Goal: Complete application form

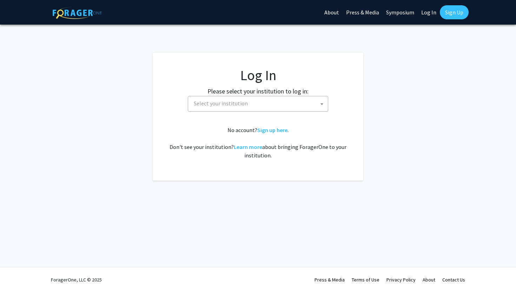
select select
click at [305, 107] on span "Select your institution" at bounding box center [259, 103] width 137 height 14
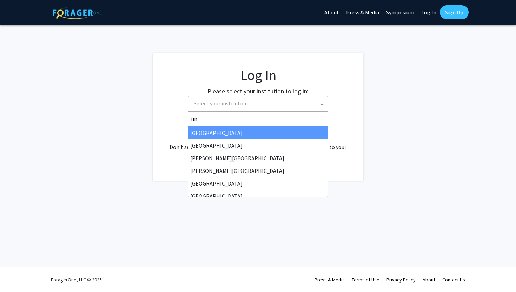
type input "u"
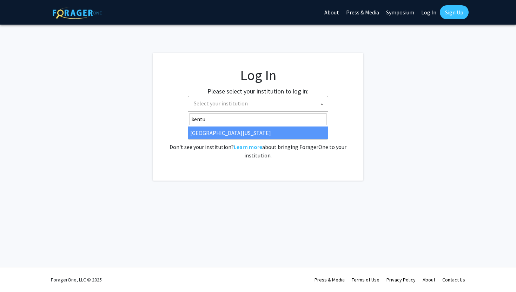
type input "kentu"
select select "13"
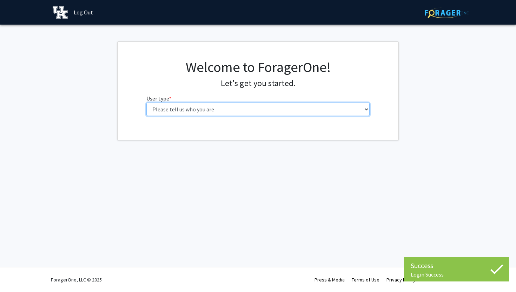
click at [247, 113] on select "Please tell us who you are Undergraduate Student Master's Student Doctoral Cand…" at bounding box center [258, 108] width 224 height 13
select select "1: undergrad"
click at [146, 102] on select "Please tell us who you are Undergraduate Student Master's Student Doctoral Cand…" at bounding box center [258, 108] width 224 height 13
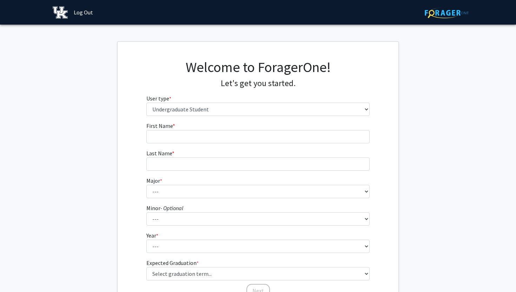
click at [243, 145] on form "First Name * required Last Name * required Major * required --- Accounting Aero…" at bounding box center [258, 205] width 224 height 169
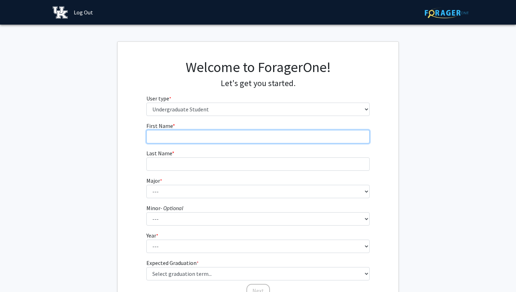
click at [243, 142] on input "First Name * required" at bounding box center [258, 136] width 224 height 13
type input "Maria"
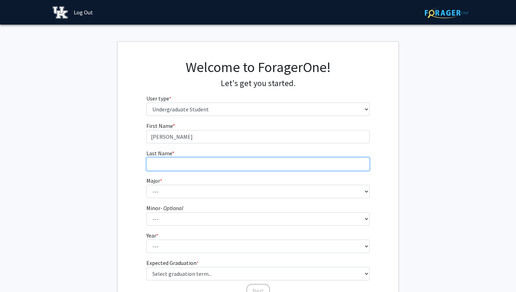
click at [233, 164] on input "Last Name * required" at bounding box center [258, 163] width 224 height 13
type input "Becraft"
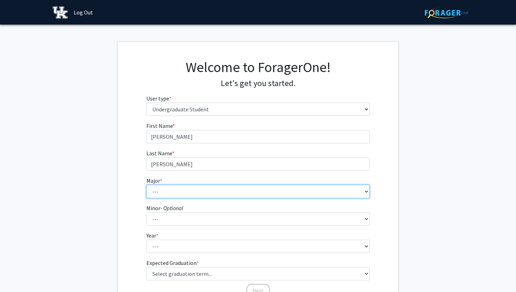
click at [218, 189] on select "--- Accounting Aerospace Engineering African American & Africana Studies Agricu…" at bounding box center [258, 191] width 224 height 13
select select "64: 900"
click at [146, 185] on select "--- Accounting Aerospace Engineering African American & Africana Studies Agricu…" at bounding box center [258, 191] width 224 height 13
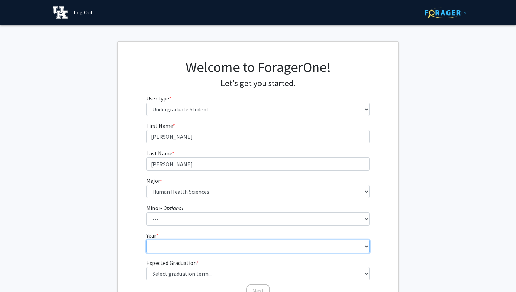
click at [180, 246] on select "--- First-year Sophomore Junior Senior Postbaccalaureate Certificate" at bounding box center [258, 245] width 224 height 13
select select "1: first-year"
click at [146, 239] on select "--- First-year Sophomore Junior Senior Postbaccalaureate Certificate" at bounding box center [258, 245] width 224 height 13
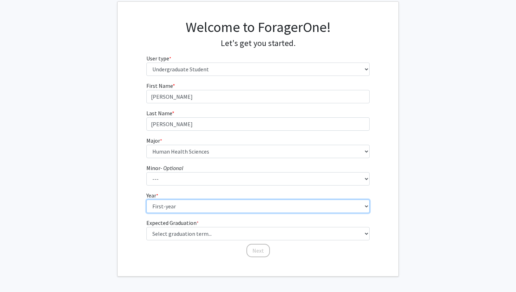
scroll to position [58, 0]
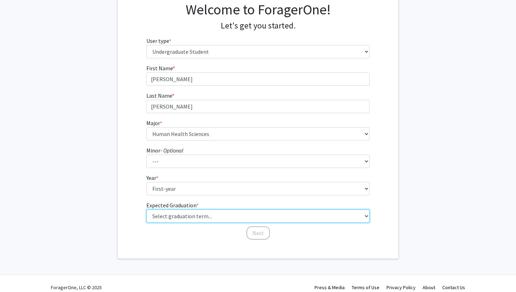
click at [180, 215] on select "Select graduation term... Spring 2025 Summer 2025 Fall 2025 Winter 2025 Spring …" at bounding box center [258, 215] width 224 height 13
select select "17: spring_2029"
click at [146, 209] on select "Select graduation term... Spring 2025 Summer 2025 Fall 2025 Winter 2025 Spring …" at bounding box center [258, 215] width 224 height 13
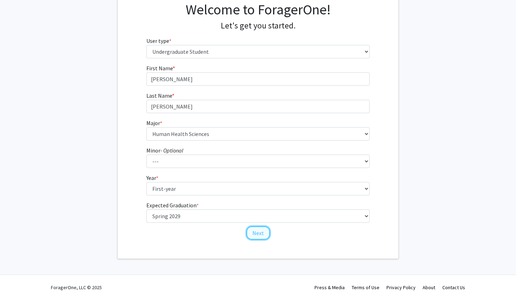
click at [263, 234] on button "Next" at bounding box center [258, 232] width 24 height 13
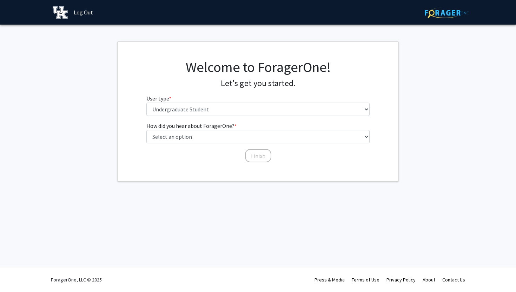
scroll to position [0, 0]
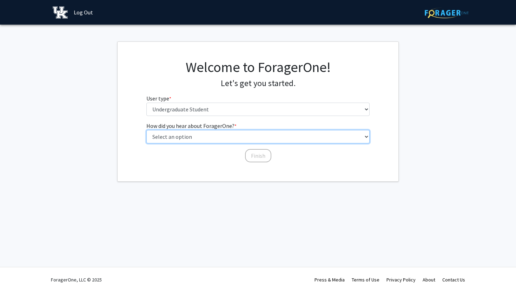
click at [209, 136] on select "Select an option Peer/student recommendation Faculty/staff recommendation Unive…" at bounding box center [258, 136] width 224 height 13
select select "1: peer_recommendation"
click at [146, 130] on select "Select an option Peer/student recommendation Faculty/staff recommendation Unive…" at bounding box center [258, 136] width 224 height 13
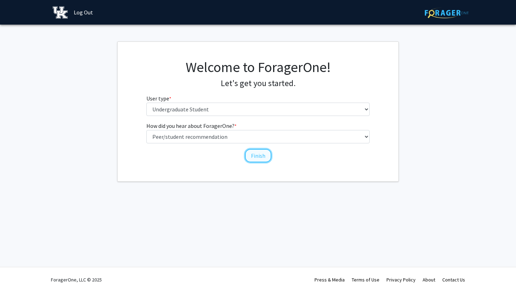
click at [260, 157] on button "Finish" at bounding box center [258, 155] width 26 height 13
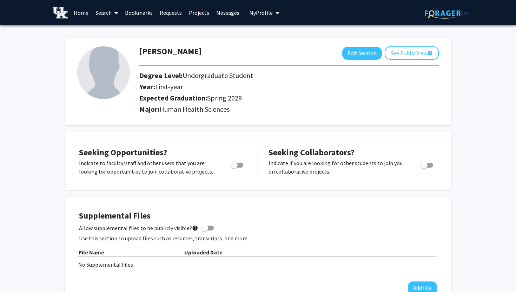
click at [260, 16] on span "My Profile" at bounding box center [261, 12] width 24 height 7
click at [268, 65] on link "Log Out" at bounding box center [285, 64] width 63 height 8
